Goal: Navigation & Orientation: Find specific page/section

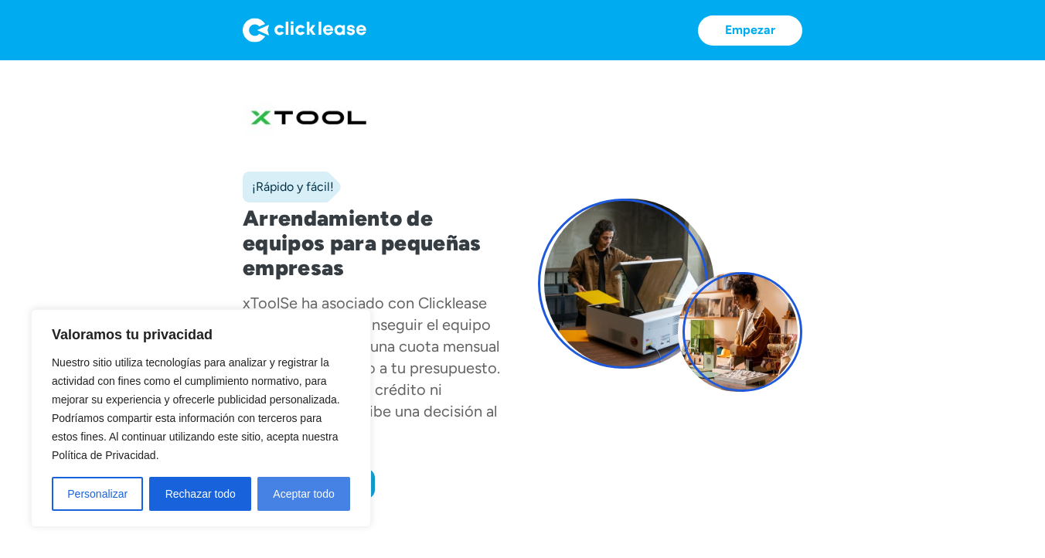
click at [301, 503] on button "Aceptar todo" at bounding box center [303, 494] width 93 height 34
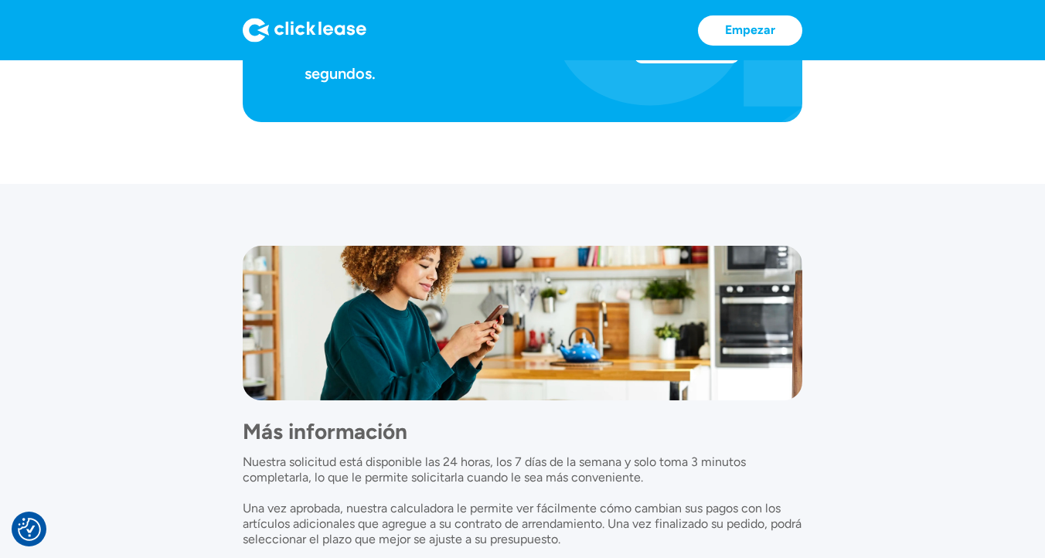
scroll to position [1389, 0]
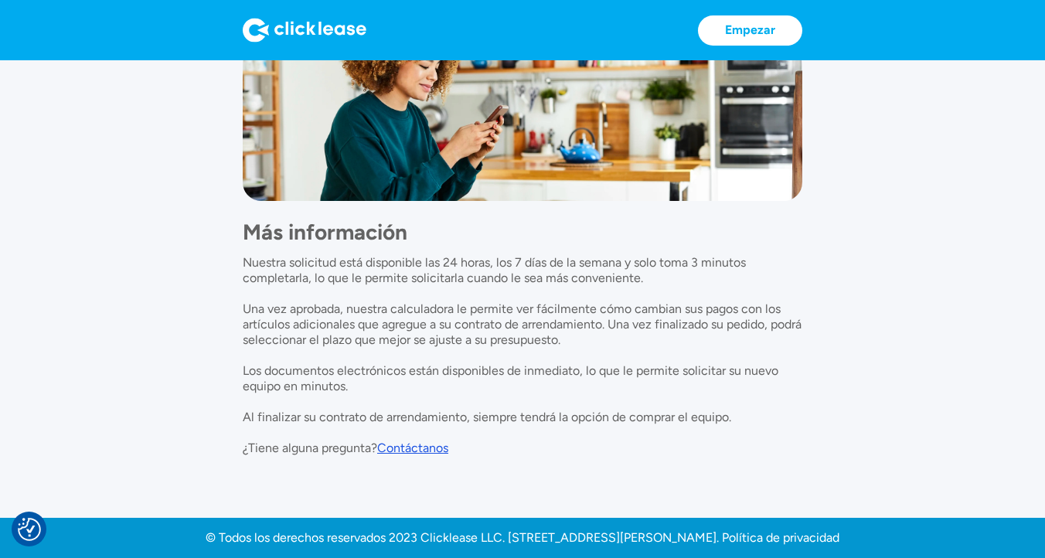
click at [422, 443] on font "Contáctanos" at bounding box center [412, 447] width 71 height 15
click at [424, 446] on font "Contáctanos" at bounding box center [412, 447] width 71 height 15
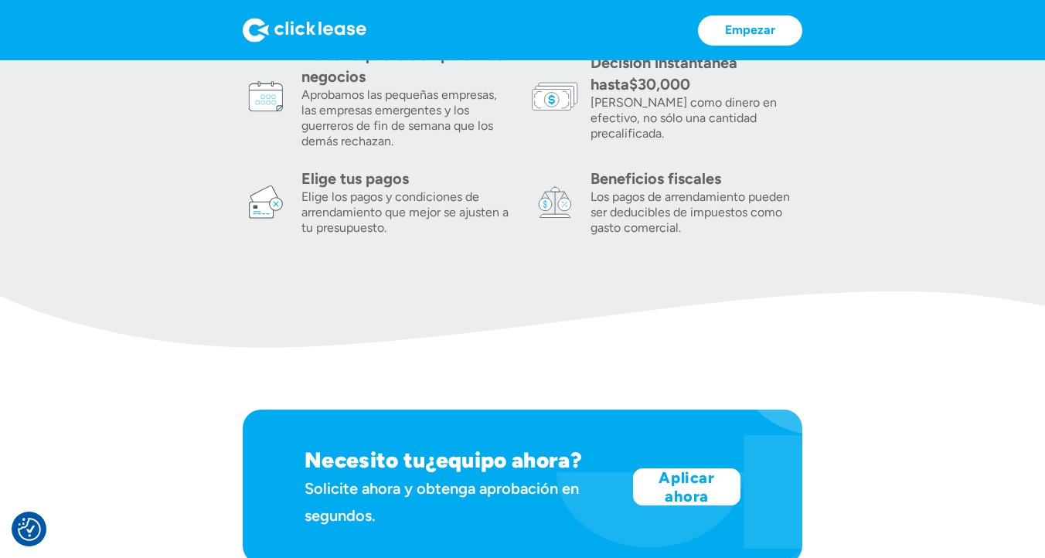
scroll to position [0, 0]
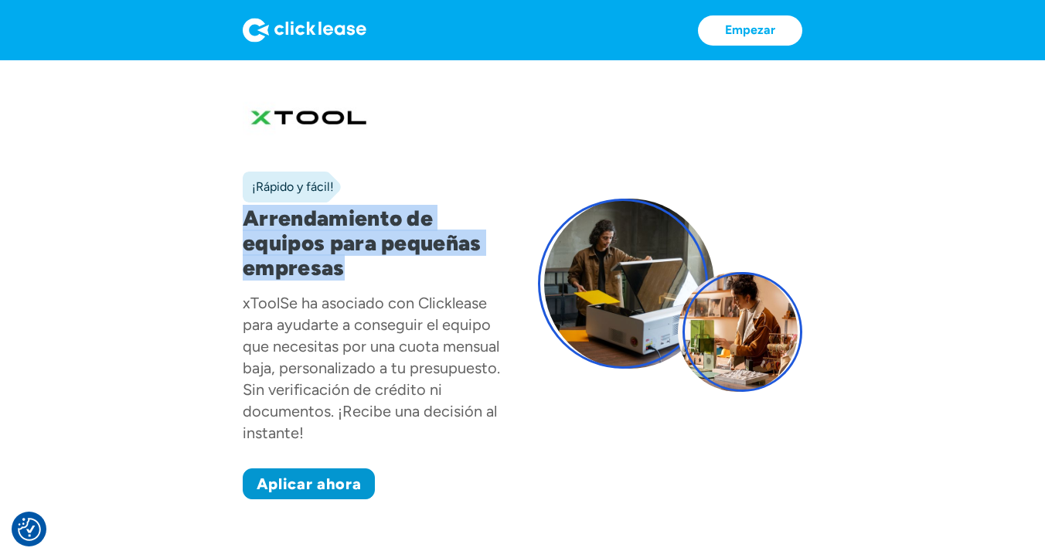
drag, startPoint x: 244, startPoint y: 214, endPoint x: 344, endPoint y: 271, distance: 114.9
click at [344, 271] on h1 "Arrendamiento de equipos para pequeñas empresas" at bounding box center [375, 243] width 264 height 74
click at [352, 272] on h1 "Arrendamiento de equipos para pequeñas empresas" at bounding box center [375, 243] width 264 height 74
drag, startPoint x: 352, startPoint y: 272, endPoint x: 238, endPoint y: 219, distance: 125.2
click at [245, 220] on h1 "Arrendamiento de equipos para pequeñas empresas" at bounding box center [375, 243] width 264 height 74
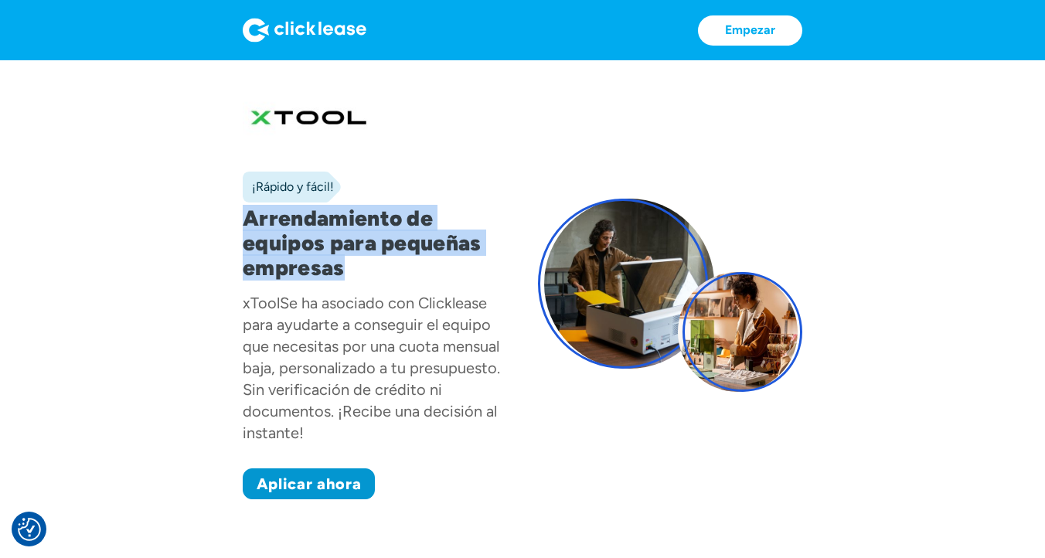
click at [229, 219] on section "¡Rápido y fácil! Arrendamiento de equipos para pequeñas empresas xTool Se ha as…" at bounding box center [522, 310] width 1045 height 501
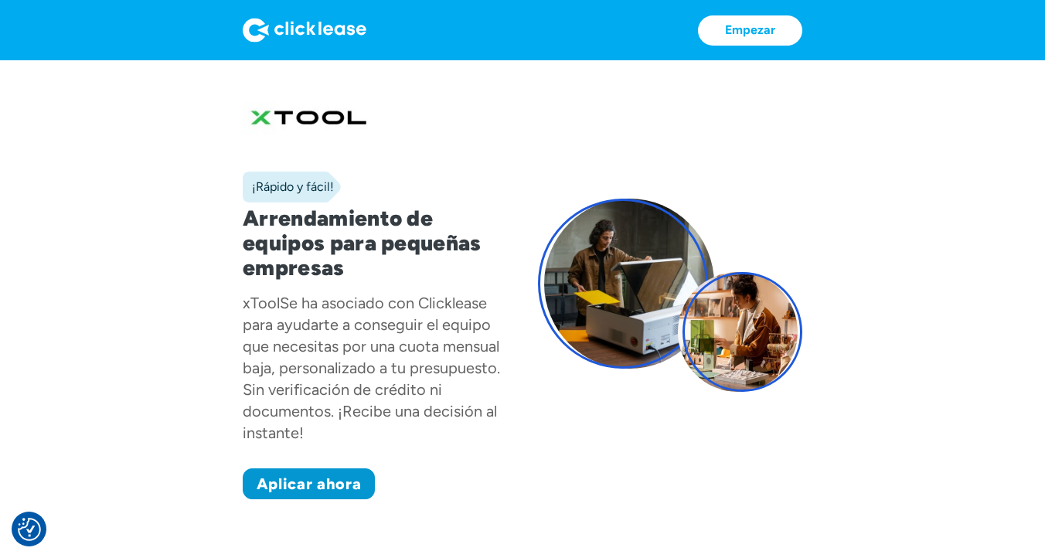
drag, startPoint x: 250, startPoint y: 116, endPoint x: 299, endPoint y: 118, distance: 49.5
click at [298, 118] on div at bounding box center [375, 119] width 264 height 56
click at [478, 165] on div "¡Rápido y fácil! Arrendamiento de equipos para pequeñas empresas xTool Se ha as…" at bounding box center [375, 295] width 264 height 408
